Goal: Transaction & Acquisition: Purchase product/service

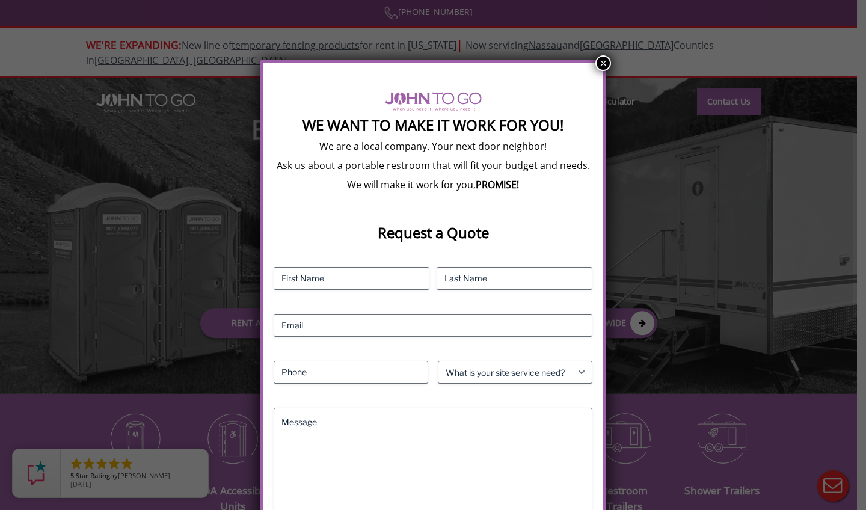
click at [606, 61] on button "×" at bounding box center [604, 63] width 16 height 16
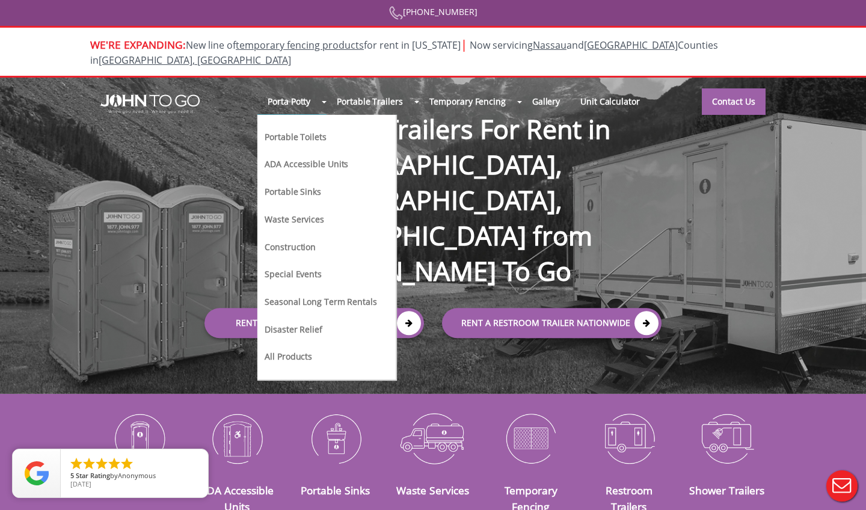
click at [284, 130] on link "Portable Toilets" at bounding box center [295, 136] width 64 height 13
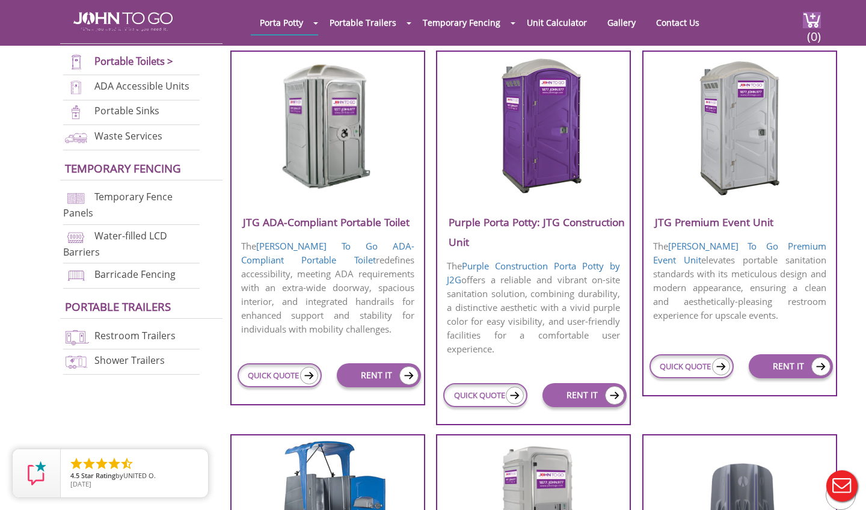
scroll to position [461, 0]
click at [581, 399] on link "RENT IT" at bounding box center [585, 396] width 84 height 24
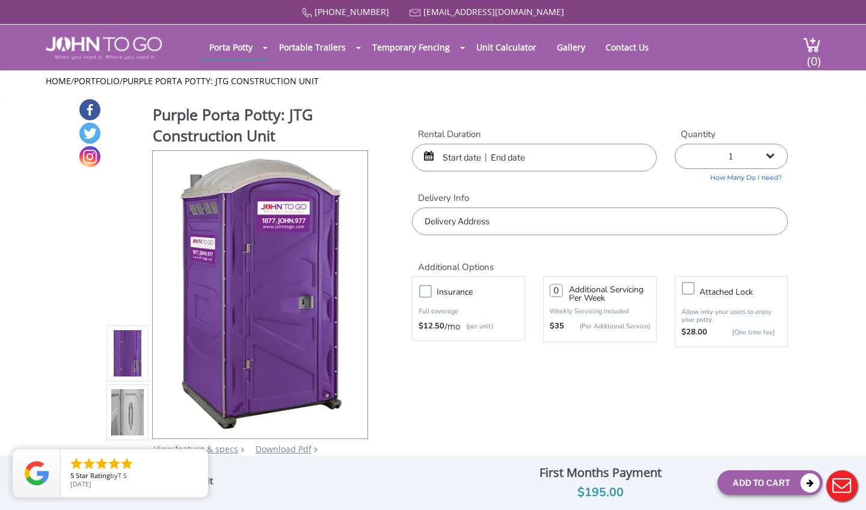
click at [428, 151] on div at bounding box center [534, 158] width 245 height 28
click at [518, 156] on input "text" at bounding box center [534, 158] width 245 height 28
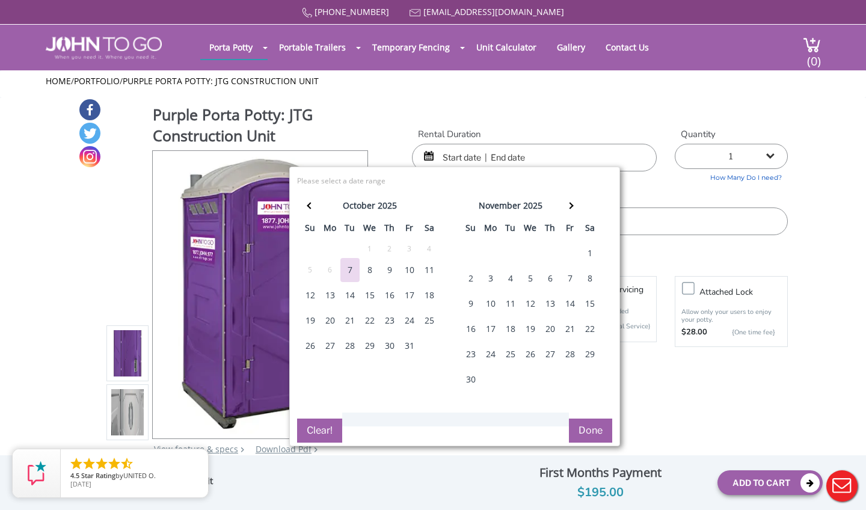
click at [352, 270] on div "7" at bounding box center [349, 270] width 19 height 24
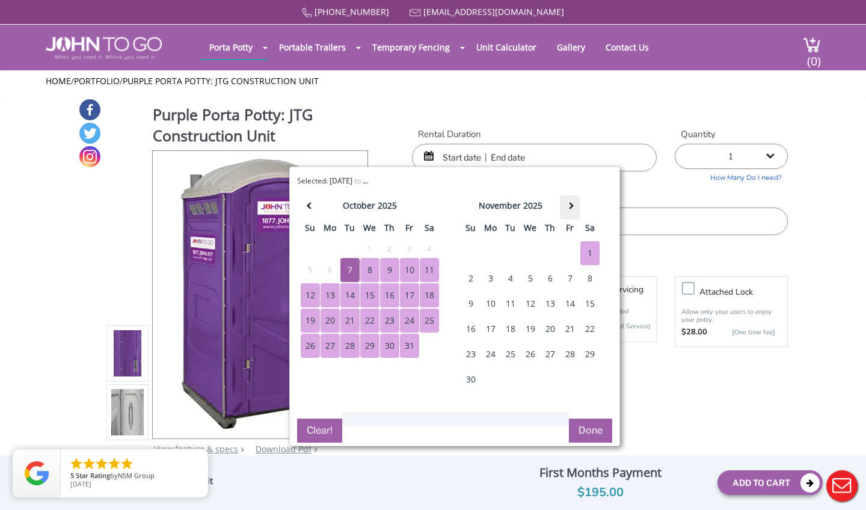
click at [573, 208] on th at bounding box center [570, 208] width 20 height 24
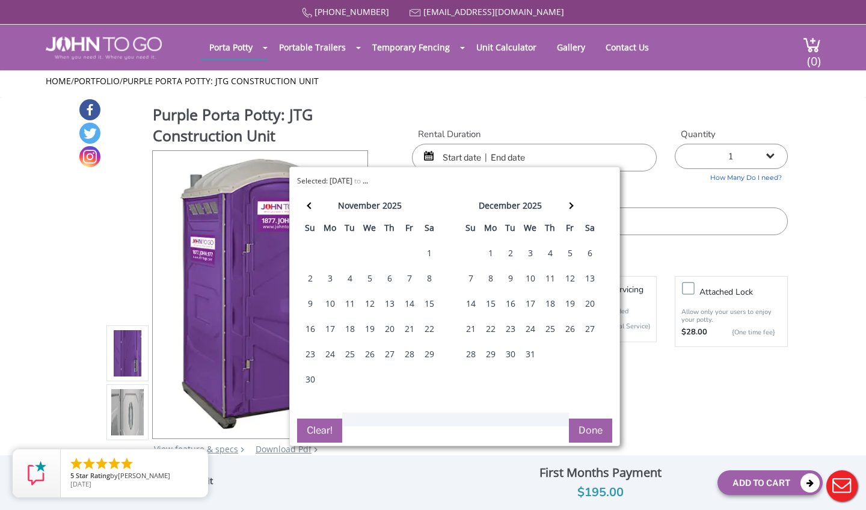
click at [428, 150] on div at bounding box center [534, 158] width 245 height 28
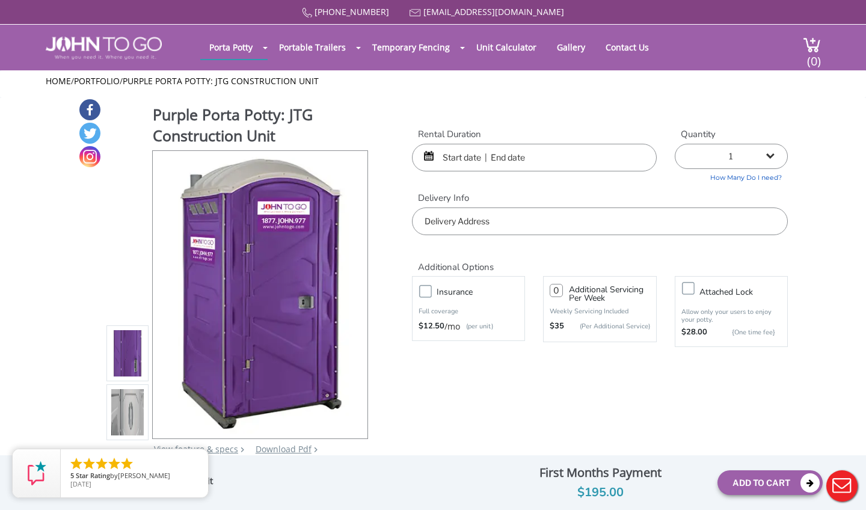
click at [491, 152] on input "text" at bounding box center [534, 158] width 245 height 28
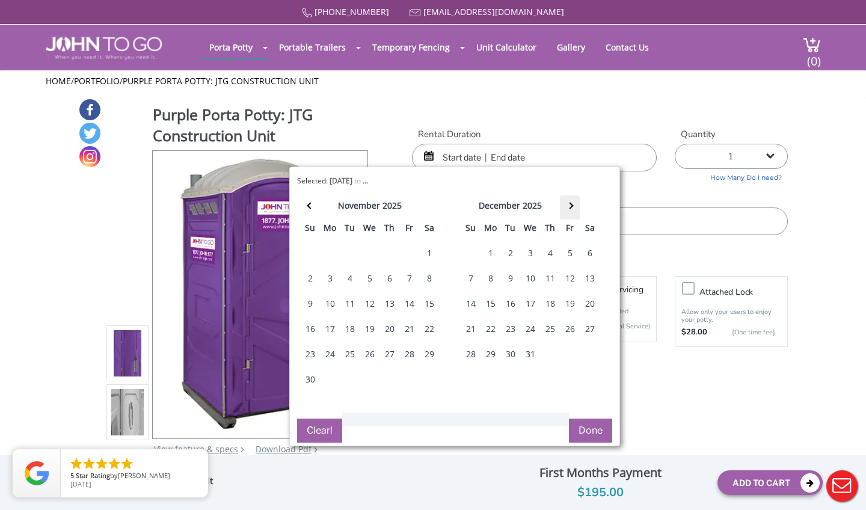
click at [571, 205] on span at bounding box center [570, 206] width 7 height 7
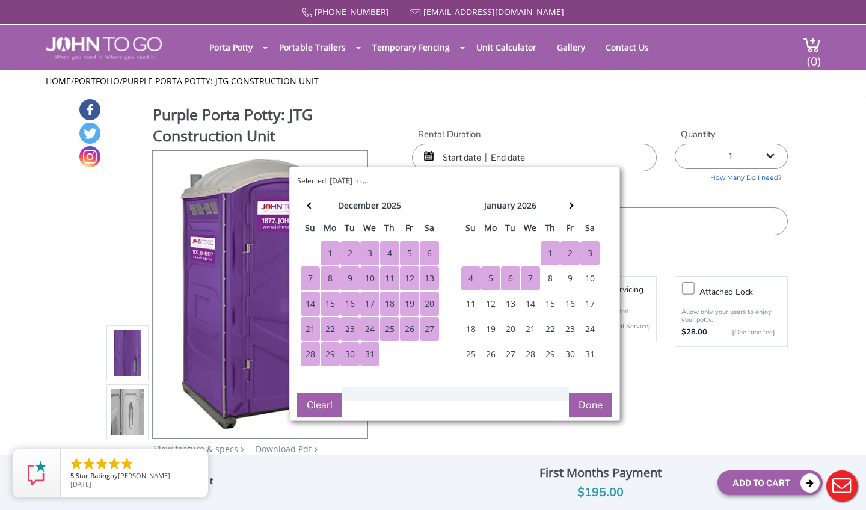
click at [530, 282] on div "7" at bounding box center [530, 279] width 19 height 24
type input "10/07/2025 to 01/07/2026"
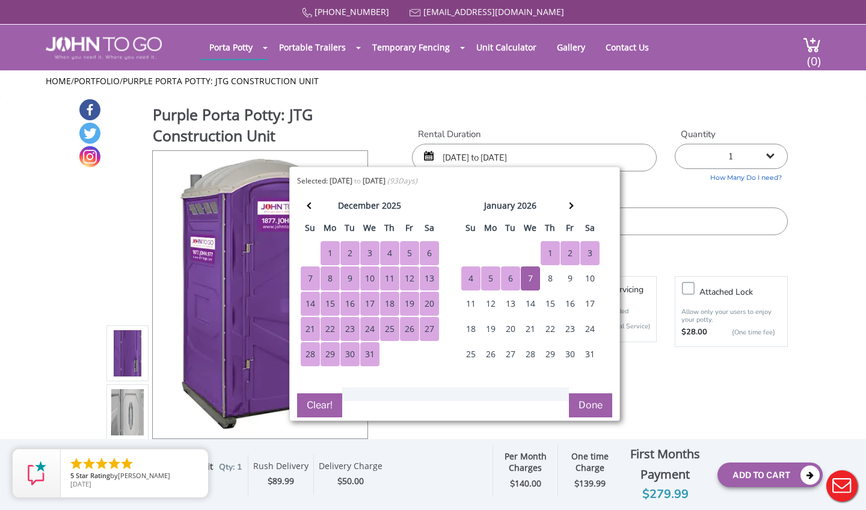
click at [656, 112] on div "Purple Porta Potty: JTG Construction Unit View feature & specs Download Pdf Pro…" at bounding box center [433, 284] width 710 height 372
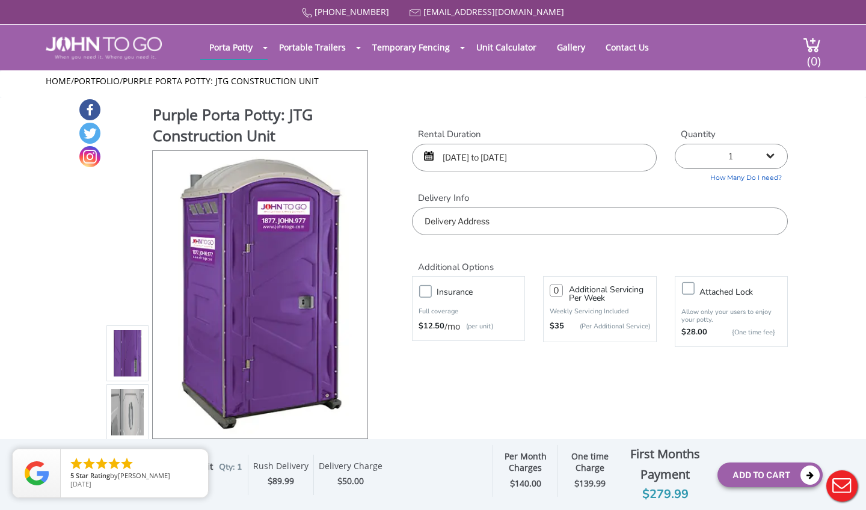
click at [472, 216] on input "text" at bounding box center [600, 222] width 376 height 28
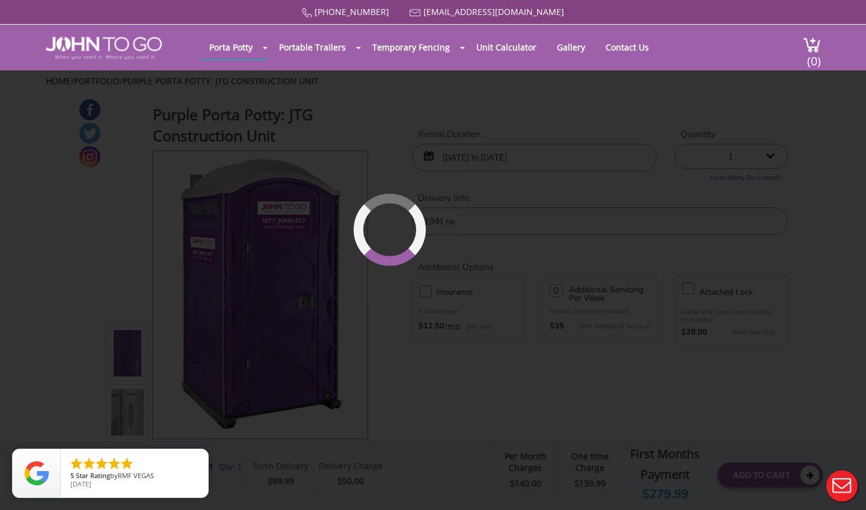
type input "1941 NE 15th St, Cape Coral, FL, USA"
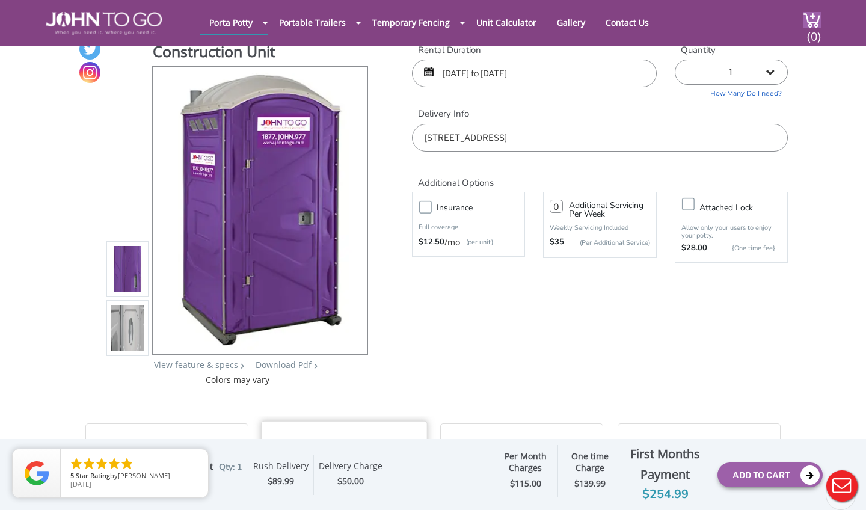
scroll to position [18, 0]
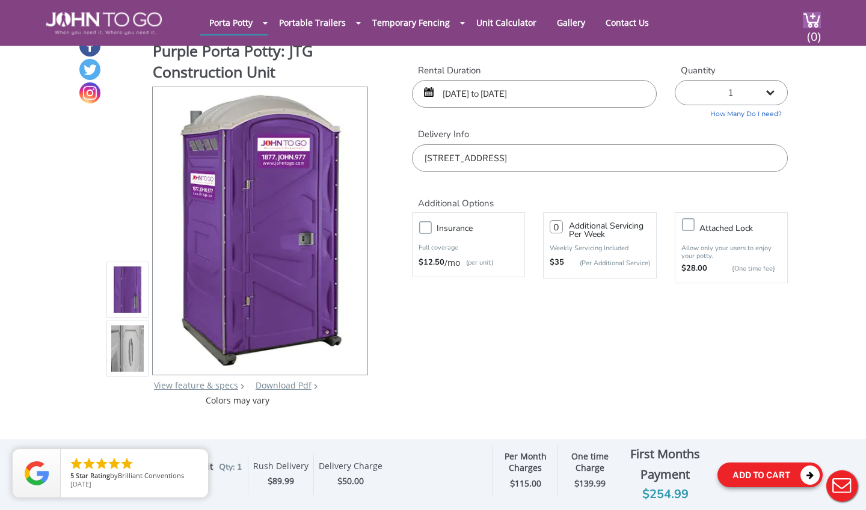
click at [762, 474] on button "Add To Cart" at bounding box center [770, 475] width 105 height 25
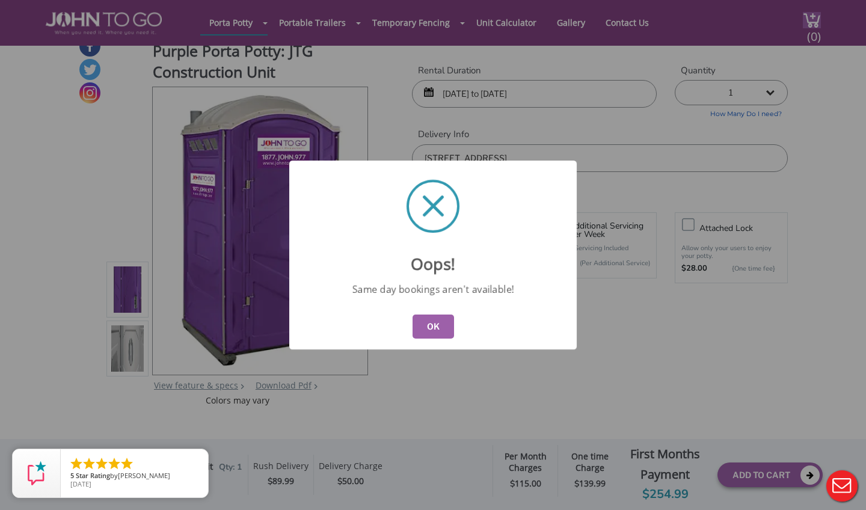
click at [440, 326] on button "OK" at bounding box center [434, 327] width 42 height 24
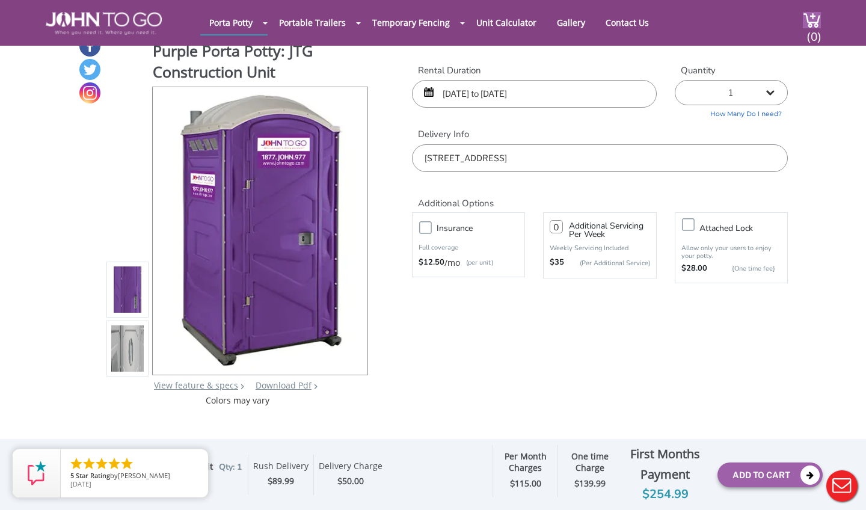
click at [430, 93] on div "10/07/2025 to 01/07/2026" at bounding box center [534, 94] width 245 height 28
click at [428, 94] on div "10/07/2025 to 01/07/2026" at bounding box center [534, 94] width 245 height 28
click at [484, 95] on input "10/07/2025 to 01/07/2026" at bounding box center [534, 94] width 245 height 28
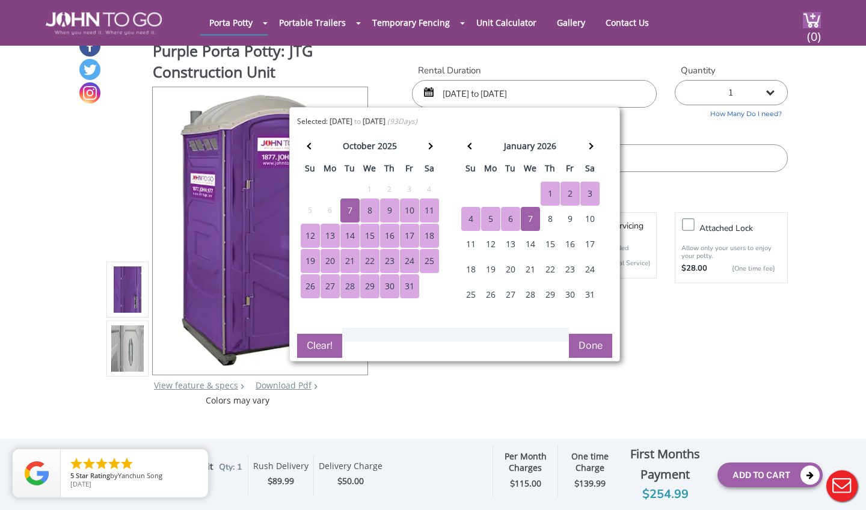
click at [369, 209] on div "8" at bounding box center [369, 211] width 19 height 24
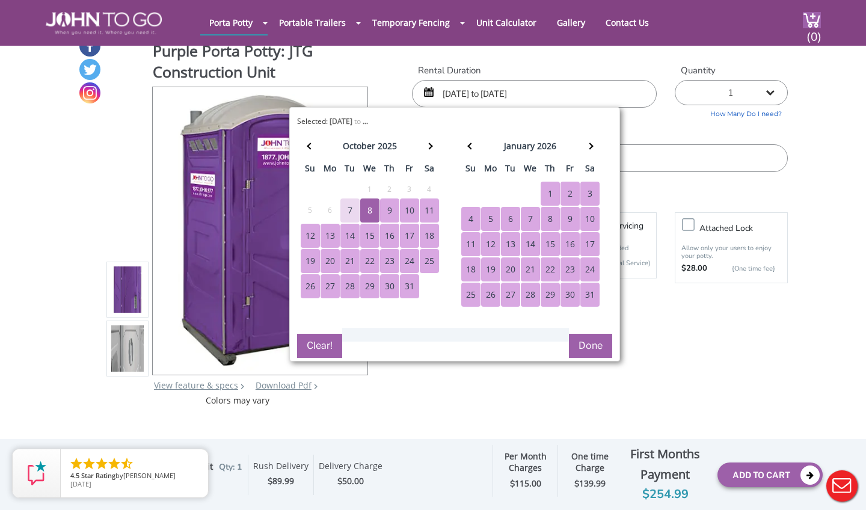
click at [591, 349] on button "Done" at bounding box center [590, 346] width 43 height 24
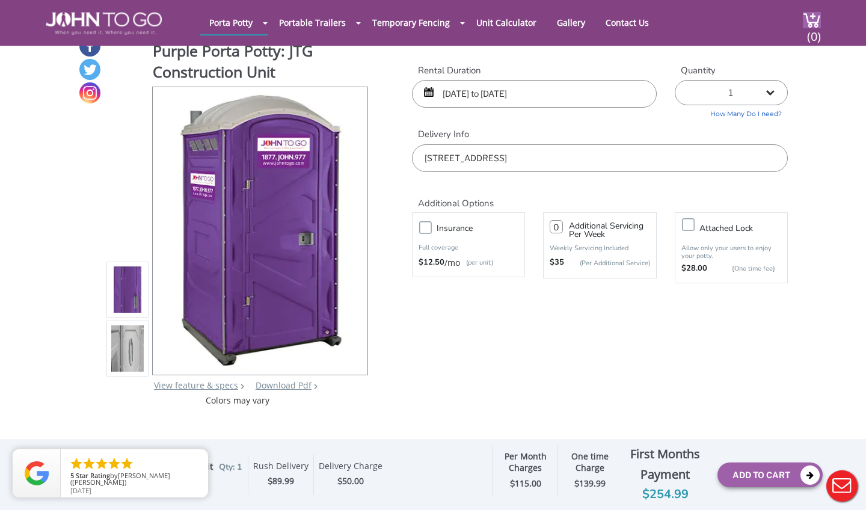
click at [576, 125] on div "Rental Duration 10/07/2025 to 01/07/2026 Quantity 1 2 (5% discount) 3 (8% disco…" at bounding box center [600, 118] width 394 height 108
click at [456, 94] on input "10/07/2025 to 01/07/2026" at bounding box center [534, 94] width 245 height 28
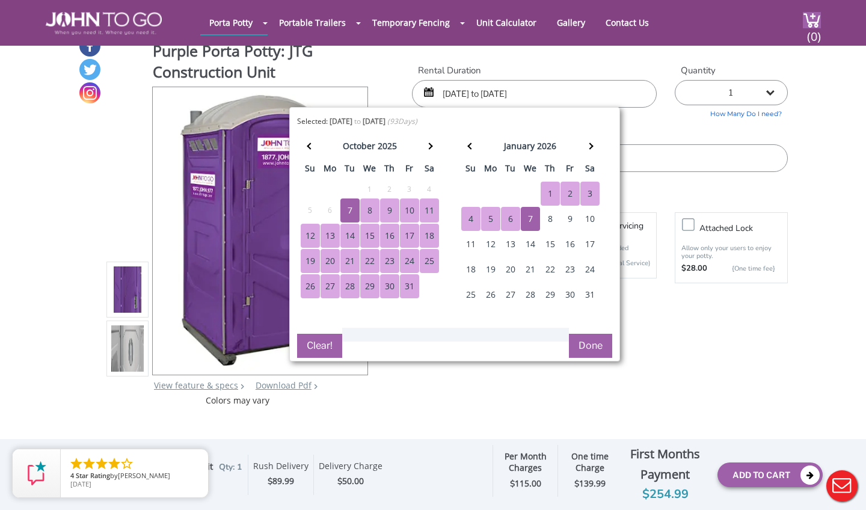
click at [369, 208] on div "8" at bounding box center [369, 211] width 19 height 24
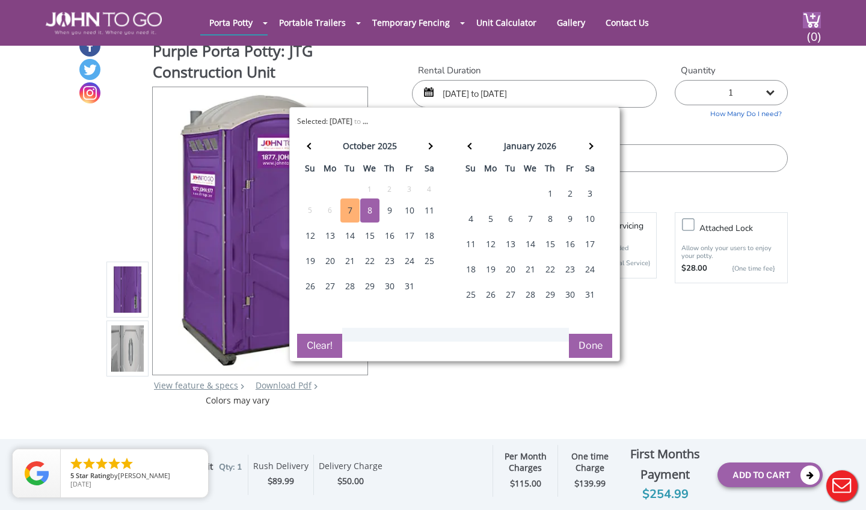
click at [346, 205] on div "7" at bounding box center [349, 211] width 19 height 24
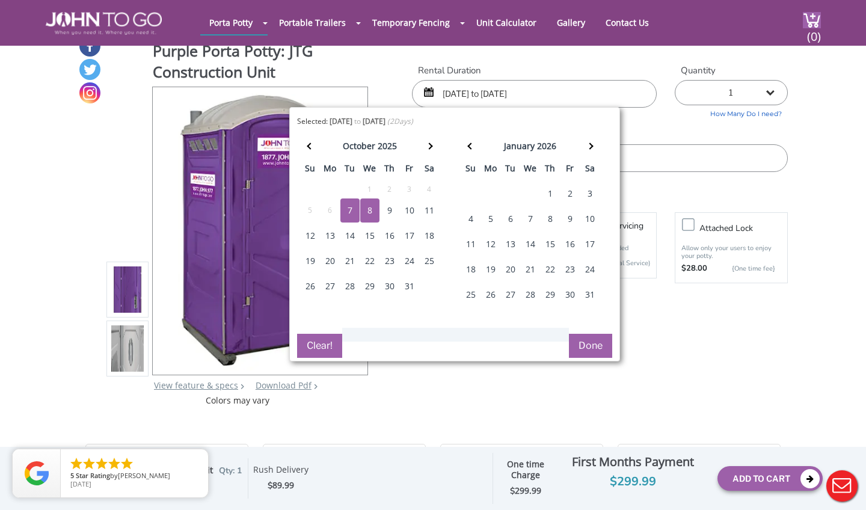
click at [346, 205] on div "7" at bounding box center [349, 211] width 19 height 24
click at [348, 207] on div "7" at bounding box center [349, 211] width 19 height 24
type input "10/07/2025 to 10/07/2025"
click at [370, 208] on div "8" at bounding box center [369, 211] width 19 height 24
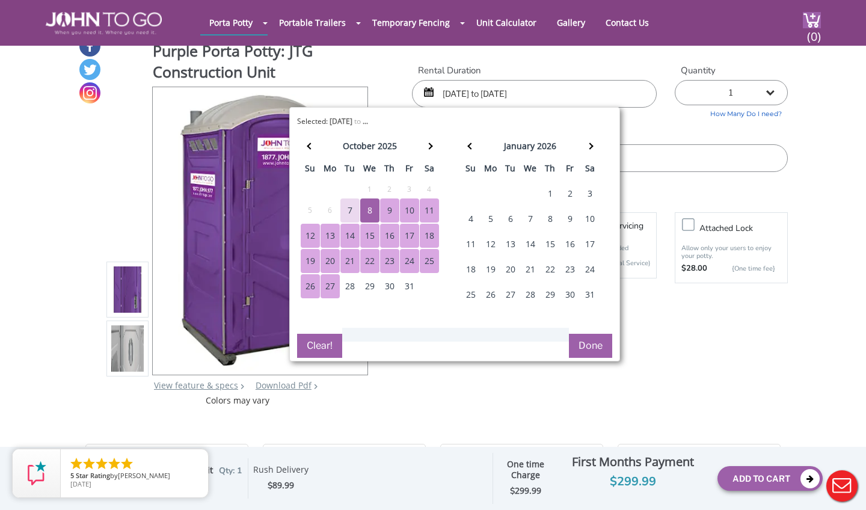
click at [324, 348] on button "Clear!" at bounding box center [319, 346] width 45 height 24
click at [324, 345] on button "Clear!" at bounding box center [319, 346] width 45 height 24
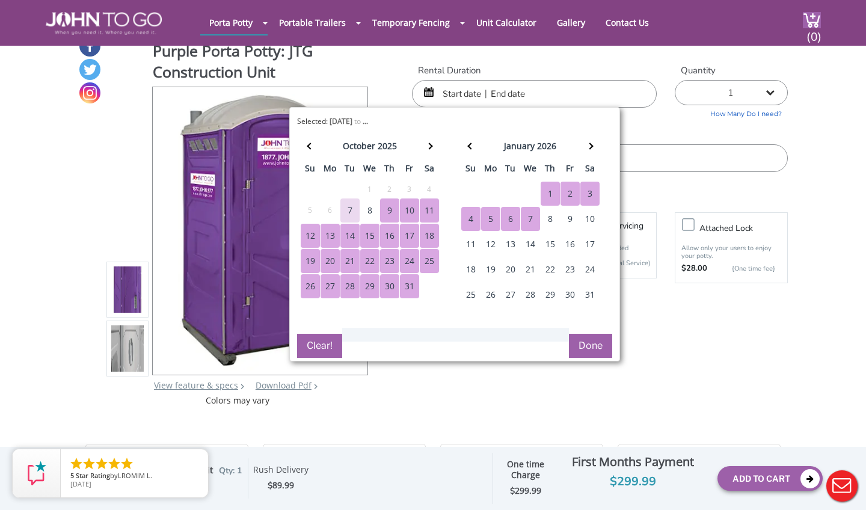
click at [531, 221] on div "7" at bounding box center [530, 219] width 19 height 24
type input "10/08/2025 to 01/07/2026"
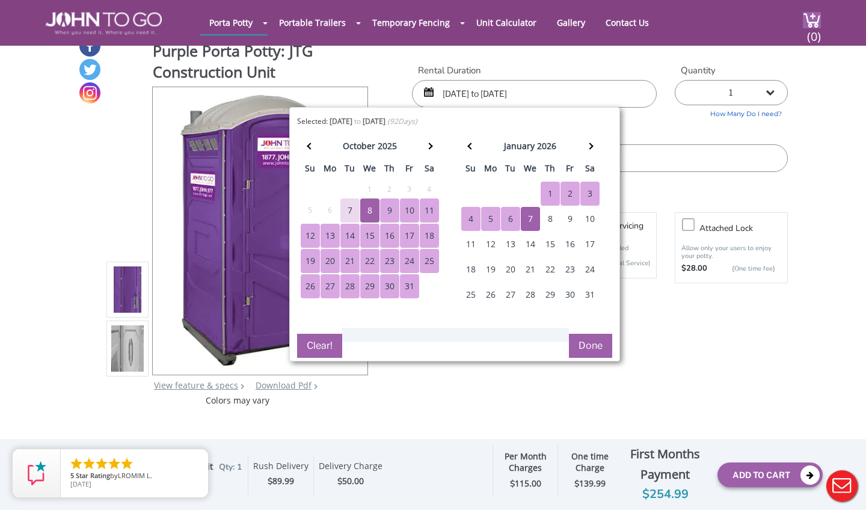
click at [553, 220] on div "8" at bounding box center [550, 219] width 19 height 24
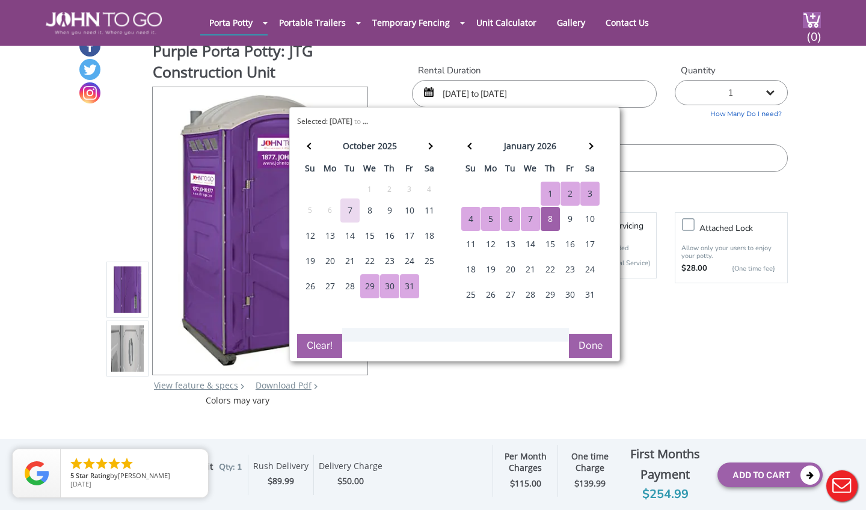
click at [595, 348] on button "Done" at bounding box center [590, 346] width 43 height 24
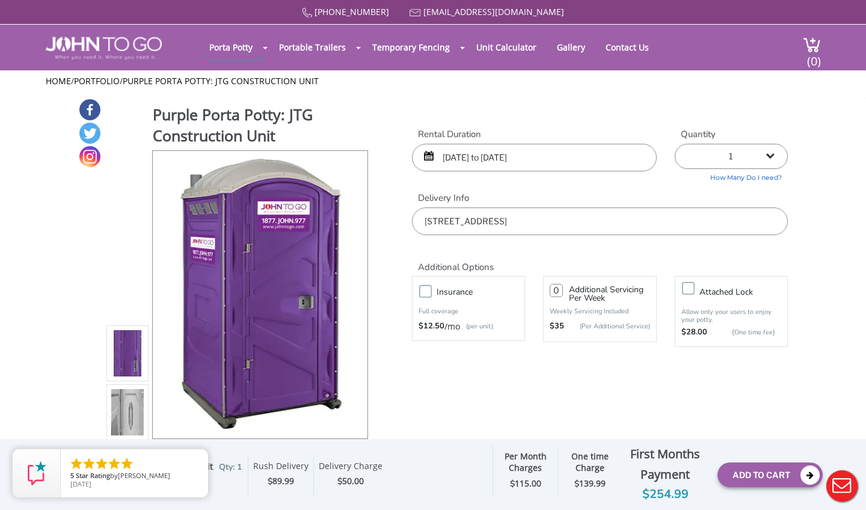
scroll to position [0, 0]
click at [756, 475] on button "Add To Cart" at bounding box center [770, 475] width 105 height 25
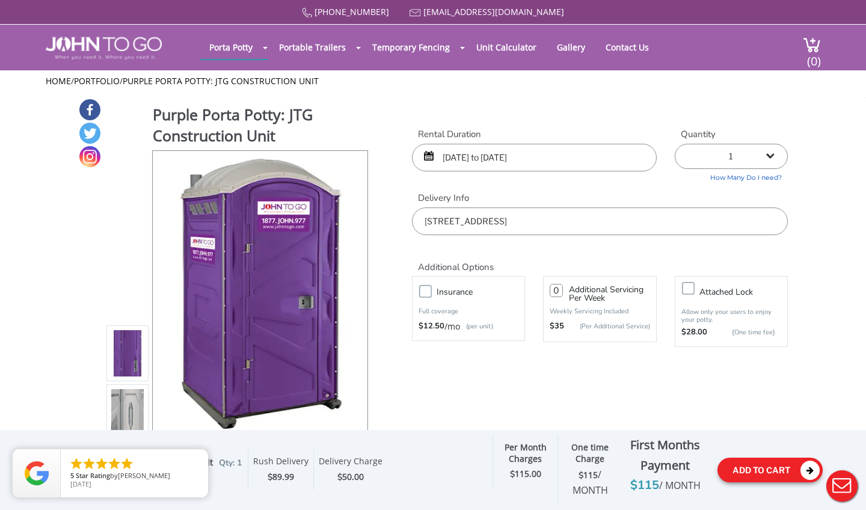
click at [763, 473] on button "Add To Cart" at bounding box center [770, 470] width 105 height 25
click at [194, 459] on icon "close" at bounding box center [196, 461] width 12 height 12
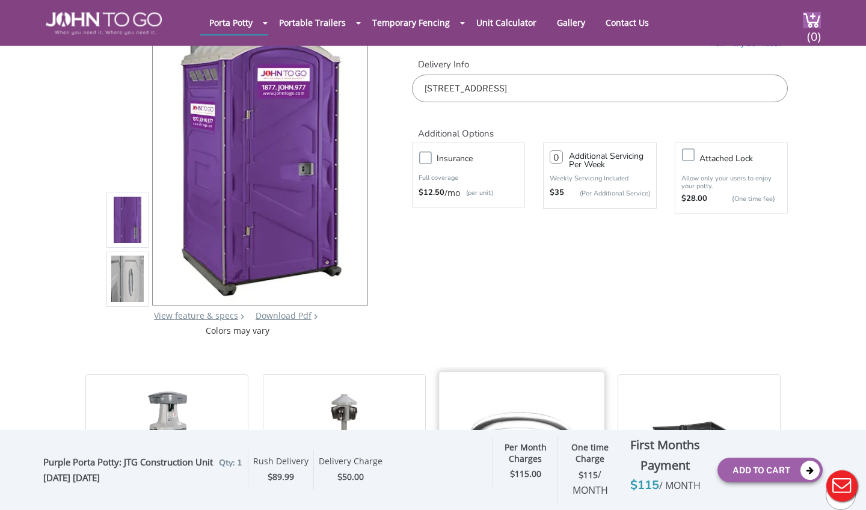
scroll to position [93, 0]
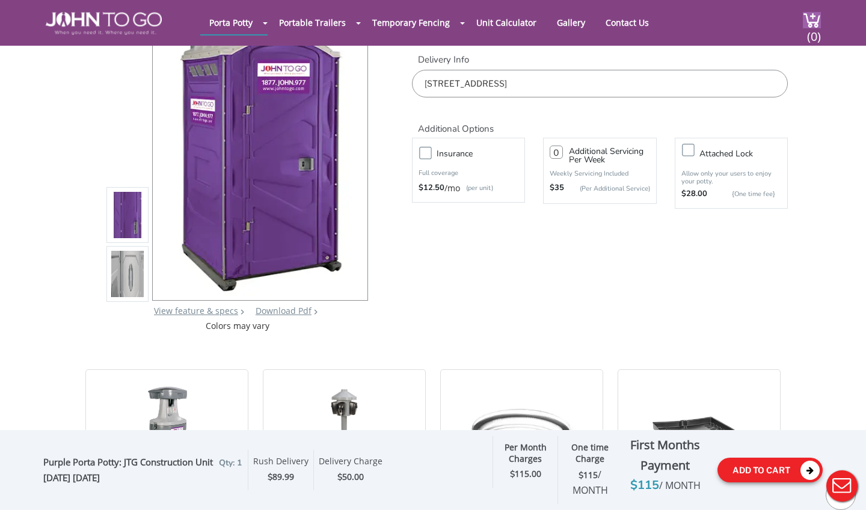
click at [809, 472] on icon at bounding box center [810, 470] width 19 height 19
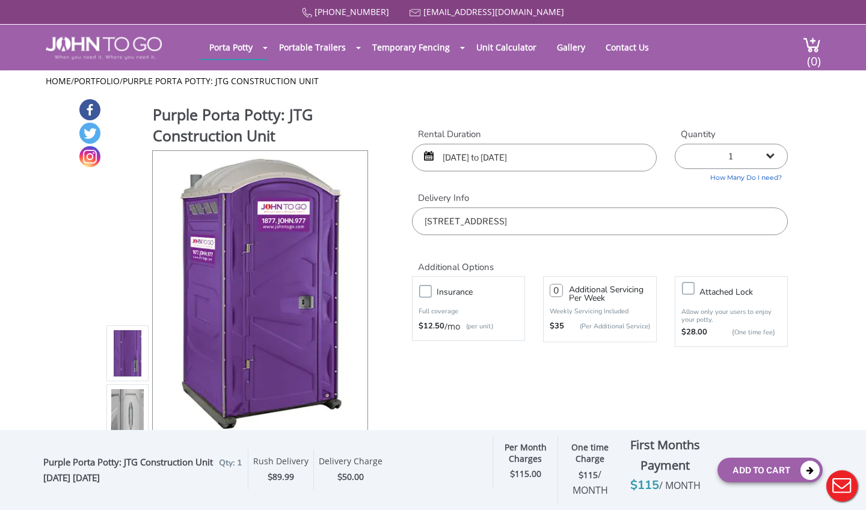
scroll to position [0, 0]
click at [803, 40] on img at bounding box center [812, 45] width 18 height 16
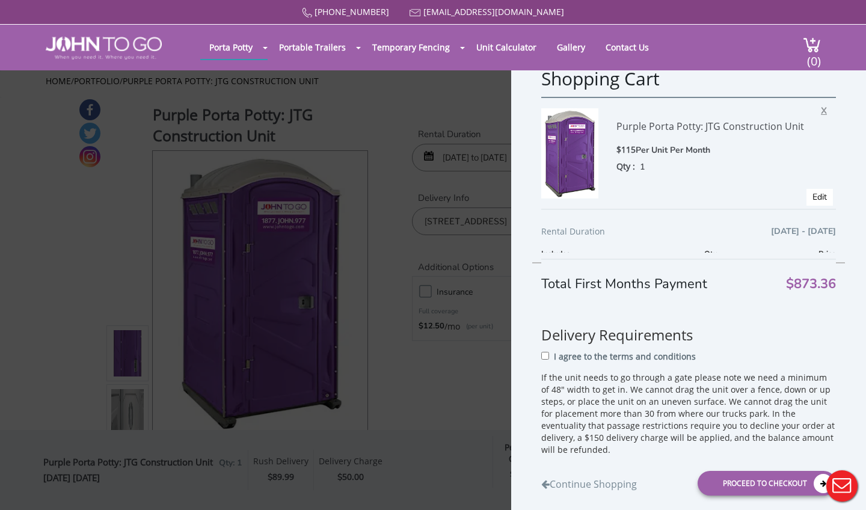
click at [823, 108] on span "X" at bounding box center [827, 109] width 12 height 16
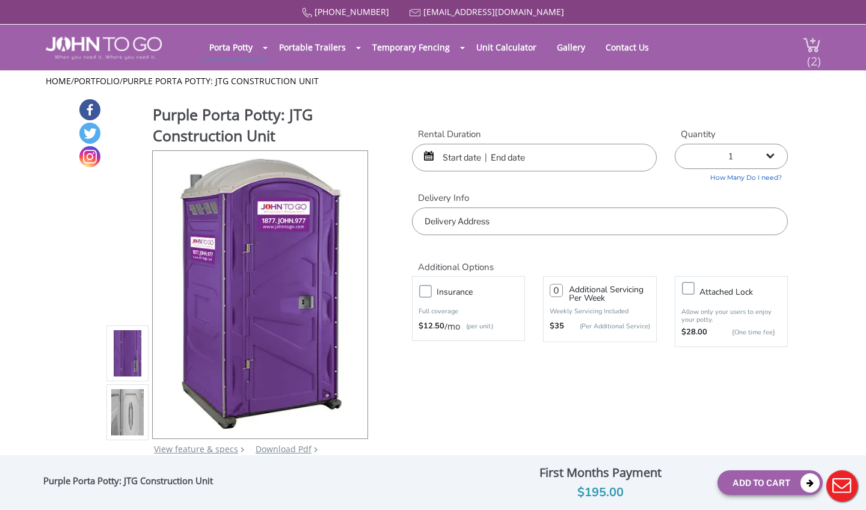
click at [803, 46] on img at bounding box center [812, 45] width 18 height 16
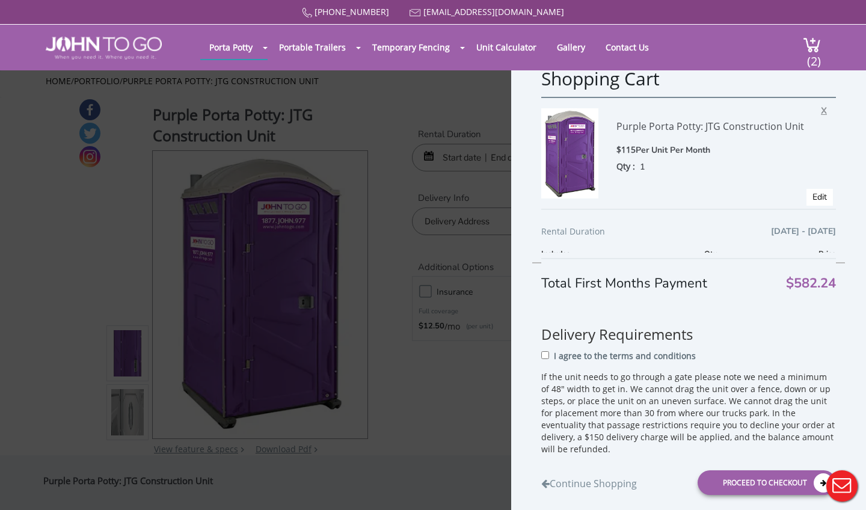
click at [826, 109] on span "X" at bounding box center [827, 109] width 12 height 16
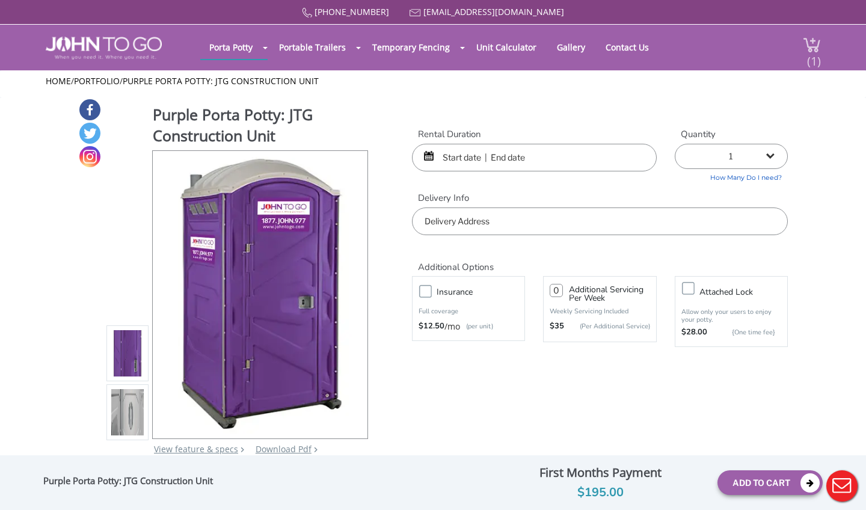
click at [803, 46] on img at bounding box center [812, 45] width 18 height 16
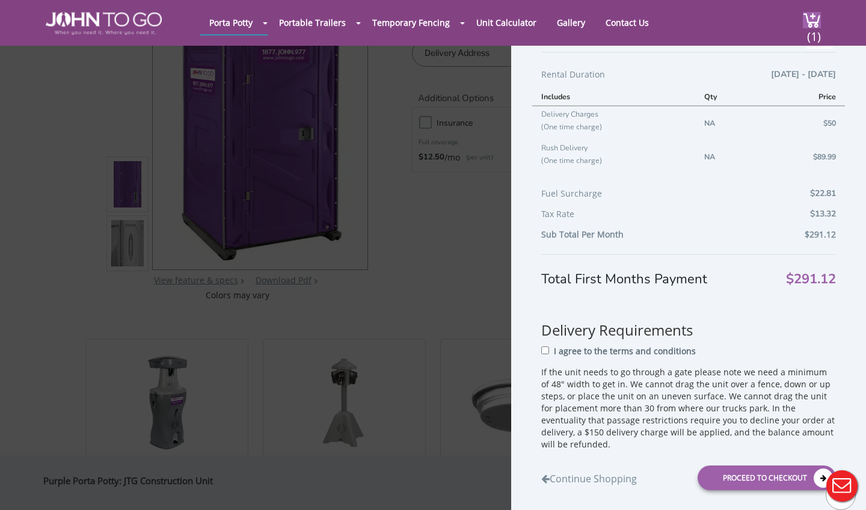
scroll to position [123, 0]
click at [544, 351] on input "I agree to the terms and conditions" at bounding box center [545, 351] width 8 height 8
checkbox input "true"
click at [773, 473] on div "Proceed to Checkout" at bounding box center [767, 478] width 138 height 25
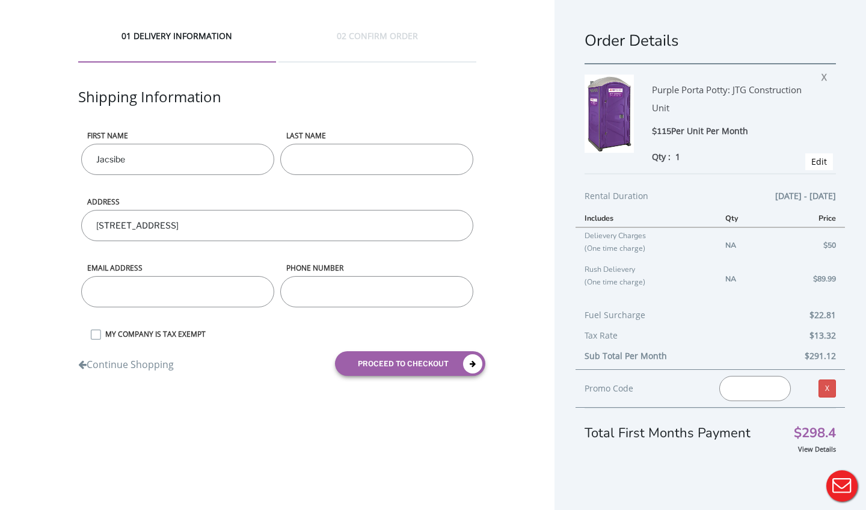
type input "Jacsibe"
type input "[PERSON_NAME]"
type input "[EMAIL_ADDRESS][DOMAIN_NAME]"
click at [306, 291] on input "phone number" at bounding box center [376, 291] width 193 height 31
type input "2394402439"
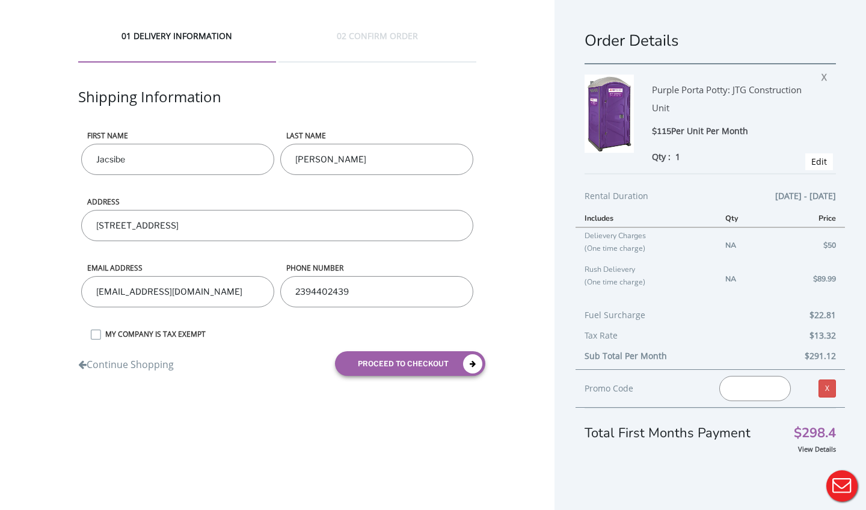
click at [282, 394] on div "01 DELIVERY INFORMATION 02 CONFIRM ORDER Shipping Information First name [GEOGR…" at bounding box center [277, 207] width 555 height 415
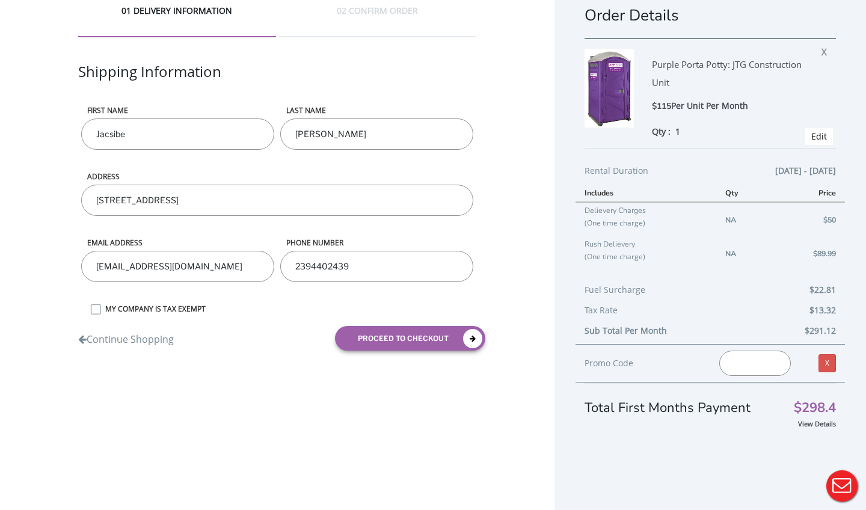
scroll to position [25, 0]
click at [427, 335] on button "proceed to checkout" at bounding box center [410, 338] width 150 height 25
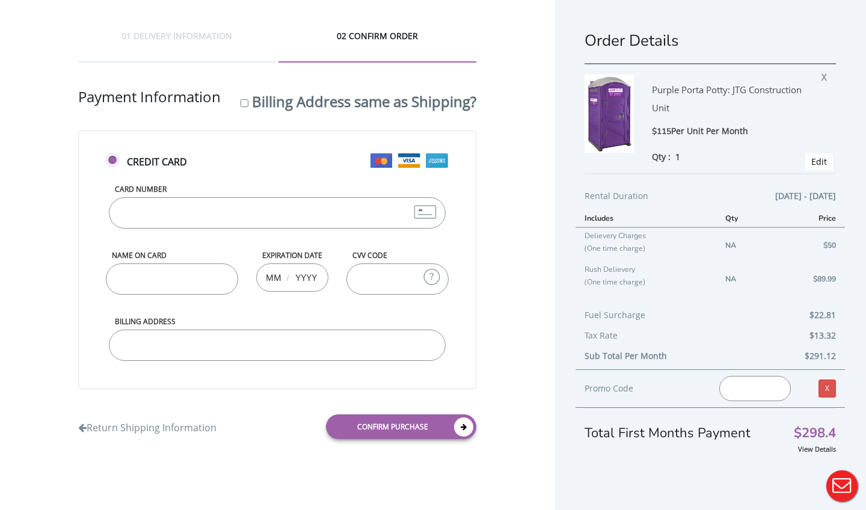
scroll to position [0, 0]
click at [125, 229] on input "Card Number" at bounding box center [277, 212] width 337 height 31
type input "[CREDIT_CARD_NUMBER]"
click at [116, 295] on input "Name on Card" at bounding box center [172, 278] width 132 height 31
click at [114, 295] on input "Name on Card" at bounding box center [172, 278] width 132 height 31
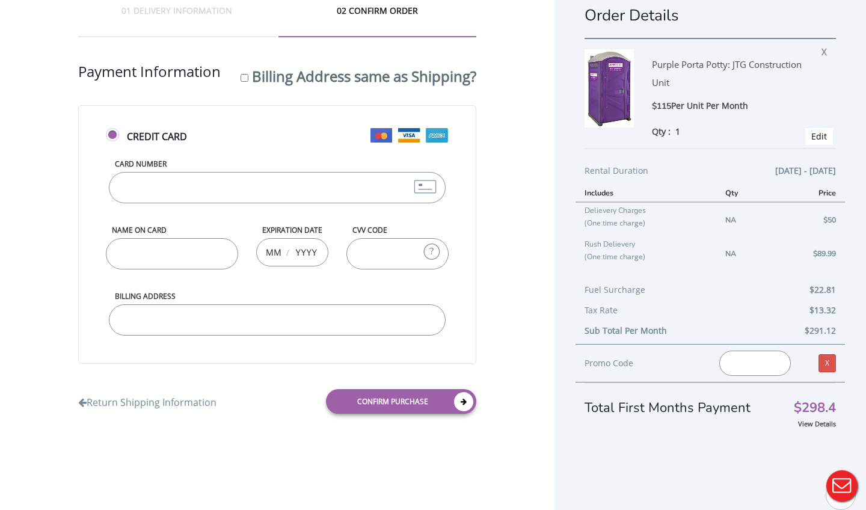
scroll to position [88, 0]
click at [122, 238] on input "Name on Card" at bounding box center [172, 253] width 132 height 31
click at [116, 241] on input "Name on Card" at bounding box center [172, 253] width 132 height 31
type input "[PERSON_NAME]"
click at [262, 125] on form "Credit Card Card Number 4246315411795568 Name on Card Ja Expiration Date / CVV …" at bounding box center [277, 264] width 398 height 318
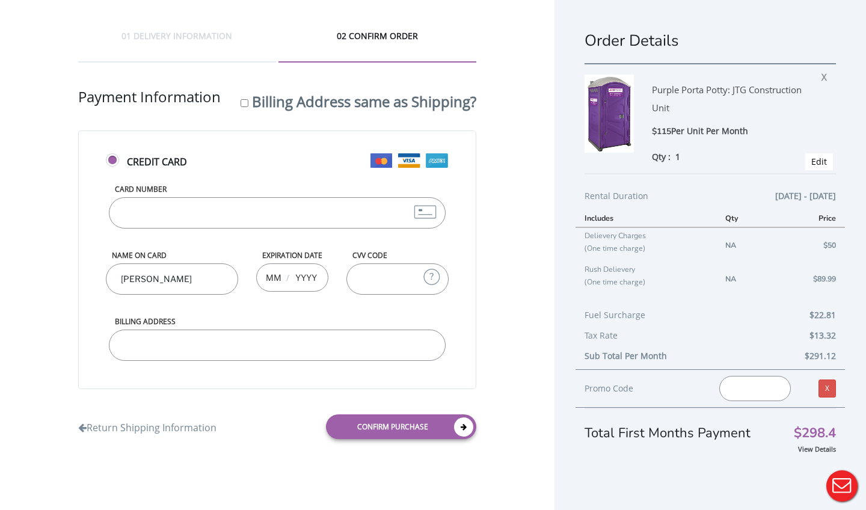
scroll to position [0, 0]
click at [162, 40] on div "01 DELIVERY INFORMATION" at bounding box center [177, 46] width 198 height 32
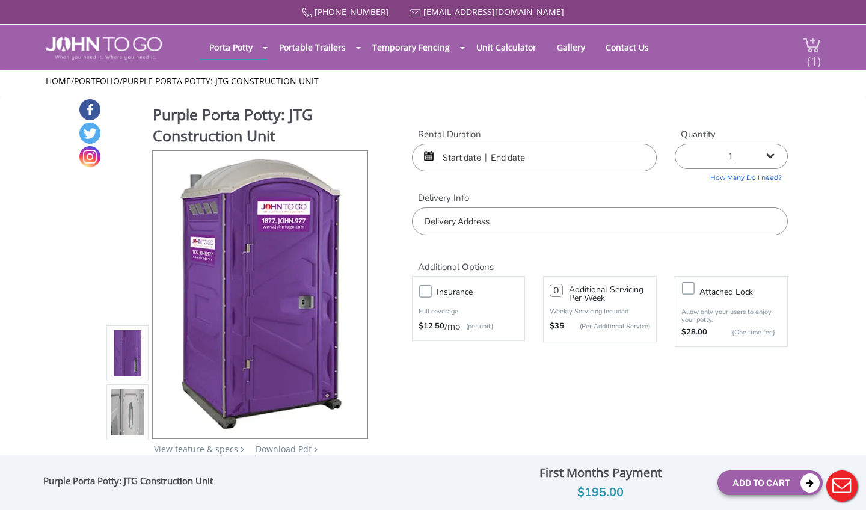
click at [803, 48] on img at bounding box center [812, 45] width 18 height 16
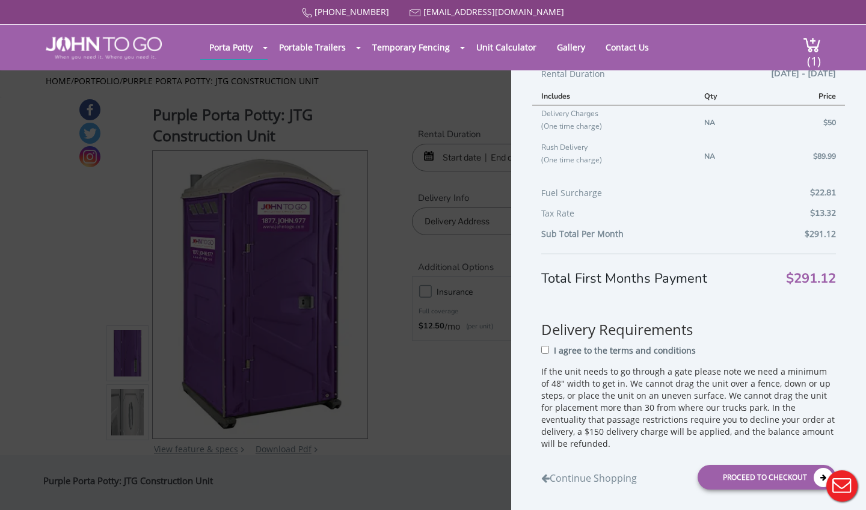
scroll to position [157, 0]
click at [544, 350] on input "I agree to the terms and conditions" at bounding box center [545, 351] width 8 height 8
checkbox input "true"
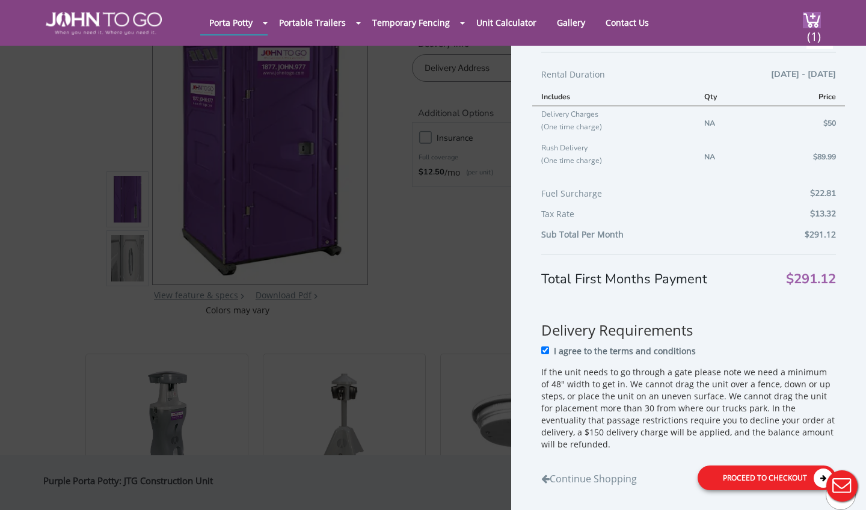
click at [778, 476] on div "Proceed to Checkout" at bounding box center [767, 478] width 138 height 25
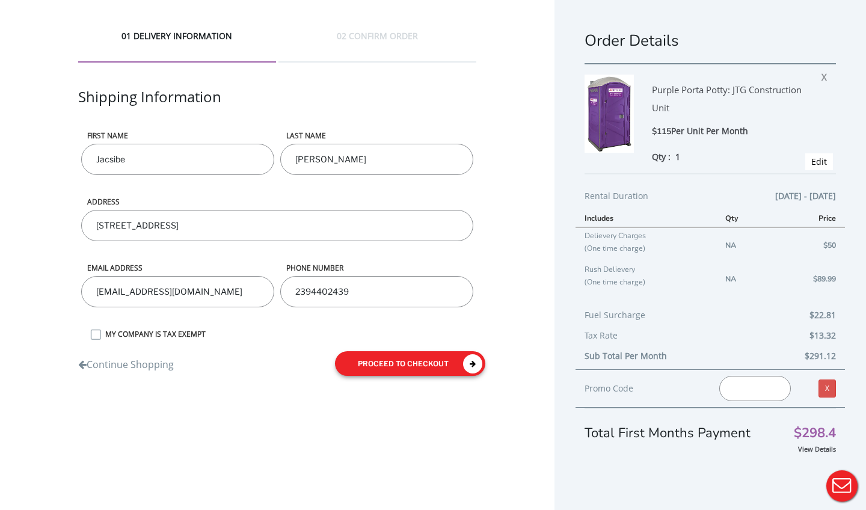
click at [450, 359] on button "proceed to checkout" at bounding box center [410, 363] width 150 height 25
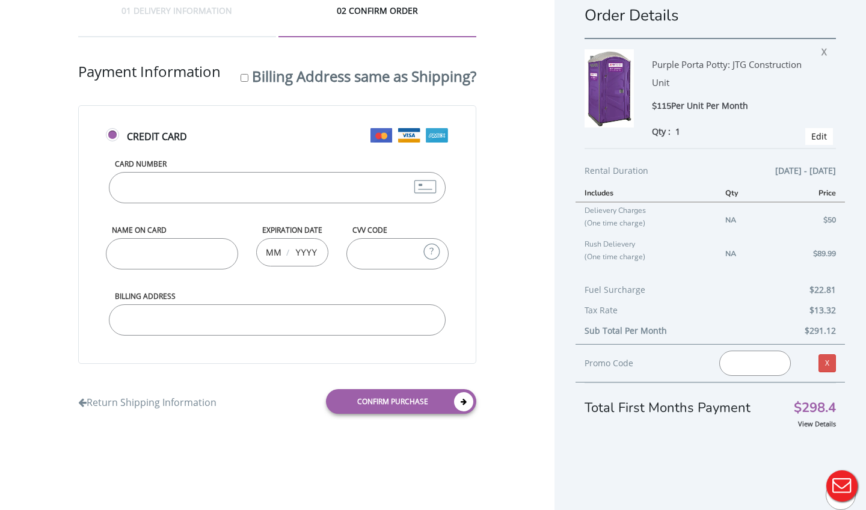
scroll to position [61, 0]
click at [126, 172] on input "Card Number" at bounding box center [277, 187] width 337 height 31
type input "4246315411795568"
click at [215, 169] on div "Credit Card Card Number 4246315411795568 Name on Card Expiration Date / CVV Cod…" at bounding box center [277, 234] width 398 height 259
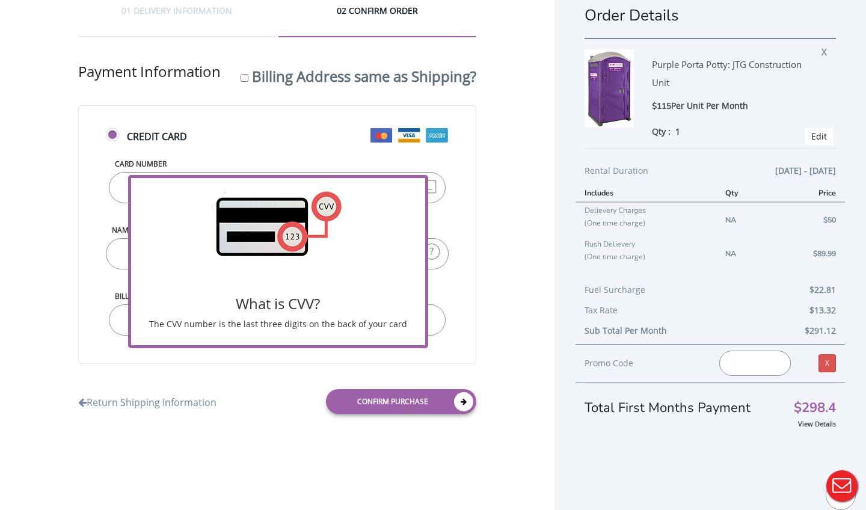
click at [423, 242] on img at bounding box center [432, 251] width 18 height 18
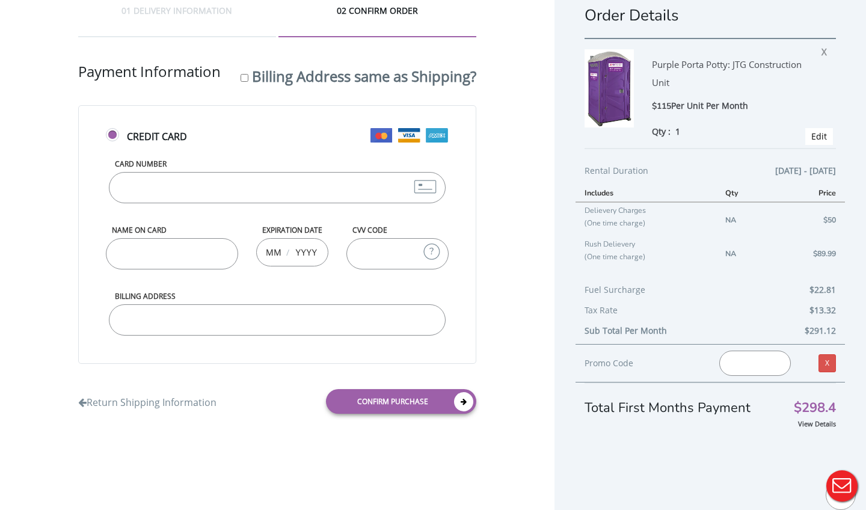
click at [347, 263] on input "CVV Code" at bounding box center [398, 253] width 102 height 31
click at [347, 270] on input "CVV Code" at bounding box center [398, 253] width 102 height 31
click at [115, 267] on input "Name on Card" at bounding box center [172, 253] width 132 height 31
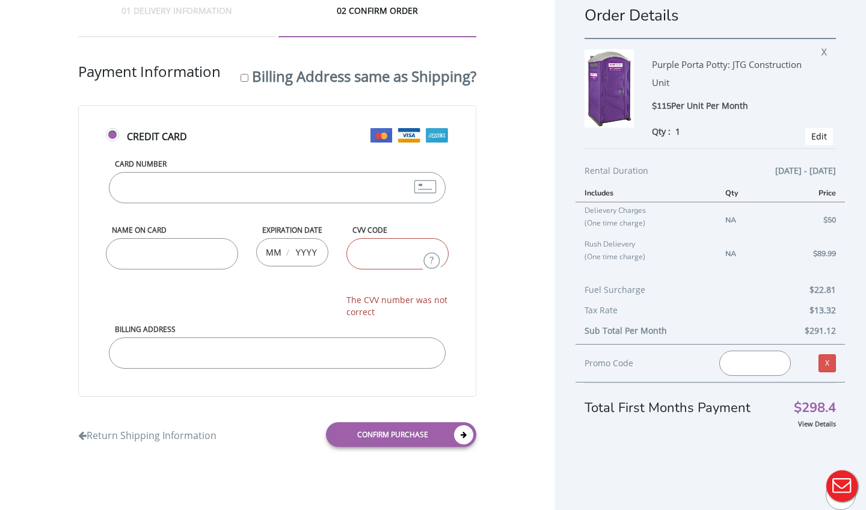
click at [116, 267] on input "Name on Card" at bounding box center [172, 253] width 132 height 31
click at [119, 270] on input "Name on Card" at bounding box center [172, 253] width 132 height 31
click at [114, 270] on input "Name on Card" at bounding box center [172, 253] width 132 height 31
type input "jacsibe"
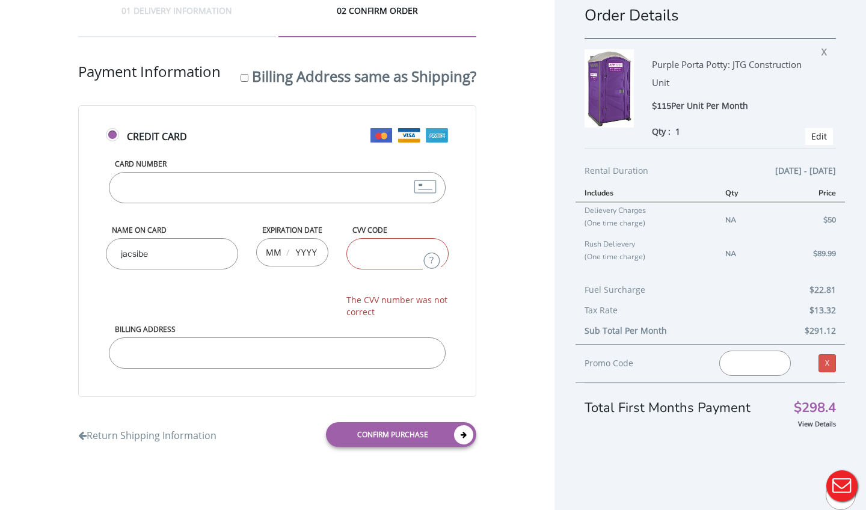
click at [347, 270] on input "CVV Code" at bounding box center [398, 253] width 102 height 31
click at [266, 264] on input "text" at bounding box center [273, 252] width 15 height 24
type input "07"
type input "9"
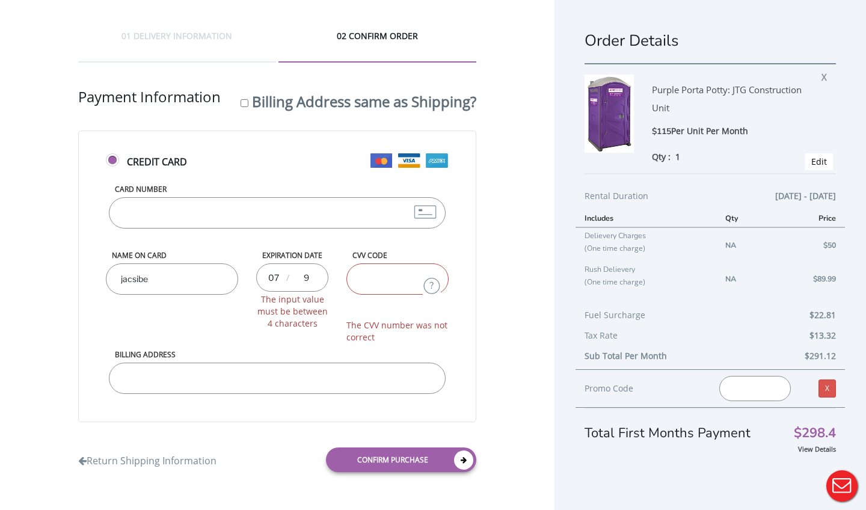
scroll to position [0, 0]
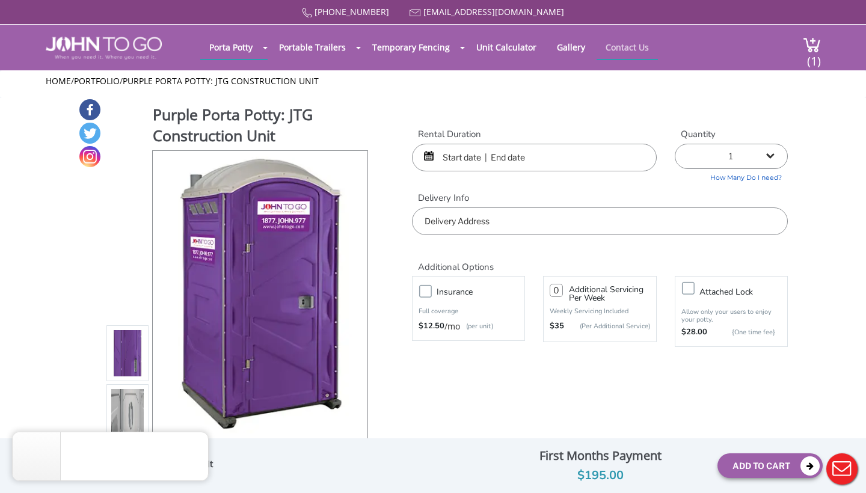
click at [652, 46] on link "Contact Us" at bounding box center [627, 46] width 61 height 23
